Goal: Transaction & Acquisition: Purchase product/service

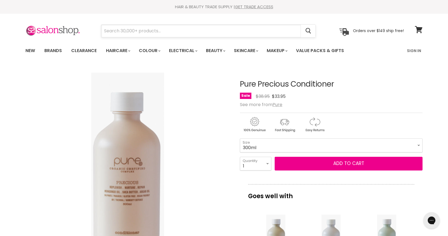
click at [116, 31] on input "Search" at bounding box center [201, 31] width 200 height 13
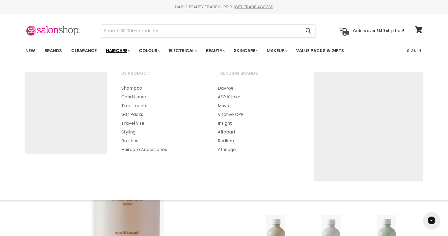
click at [129, 49] on link "Haircare" at bounding box center [118, 51] width 32 height 12
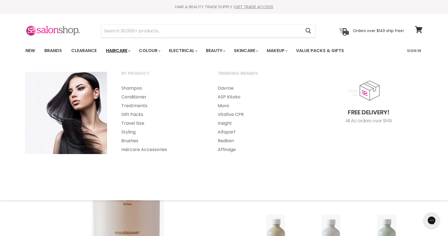
click at [125, 51] on link "Haircare" at bounding box center [118, 51] width 32 height 12
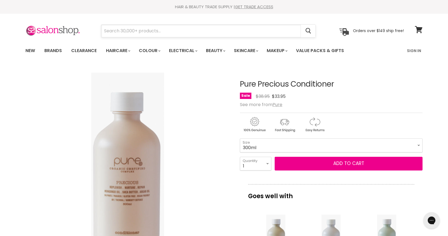
click at [126, 32] on input "Search" at bounding box center [201, 31] width 200 height 13
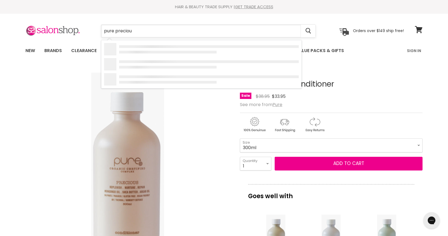
type input "pure precious"
